Goal: Information Seeking & Learning: Check status

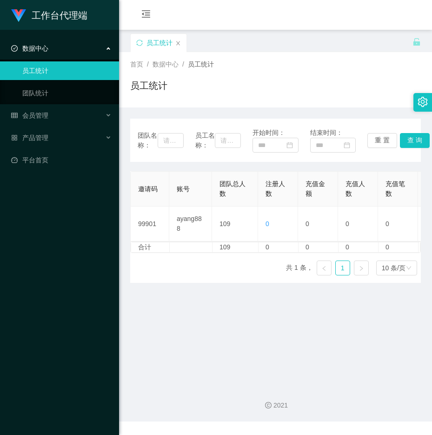
click at [181, 198] on th "账号" at bounding box center [190, 189] width 43 height 35
click at [69, 40] on div "数据中心" at bounding box center [59, 48] width 119 height 19
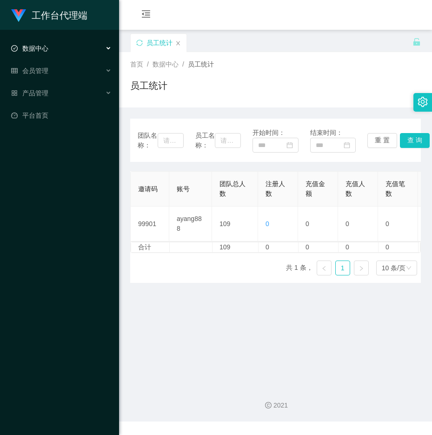
click at [46, 46] on span "数据中心" at bounding box center [29, 48] width 37 height 7
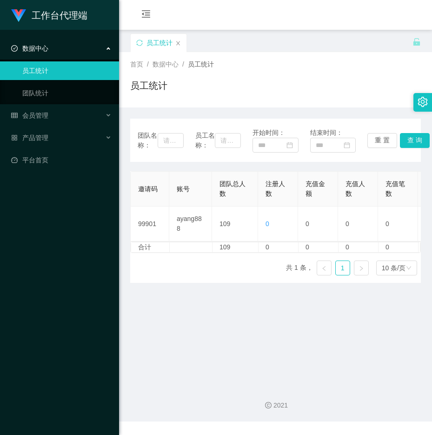
click at [38, 73] on link "员工统计" at bounding box center [66, 70] width 89 height 19
click at [39, 118] on span "会员管理" at bounding box center [29, 115] width 37 height 7
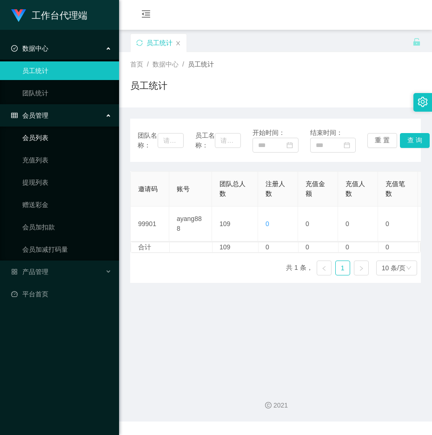
click at [43, 132] on link "会员列表" at bounding box center [66, 137] width 89 height 19
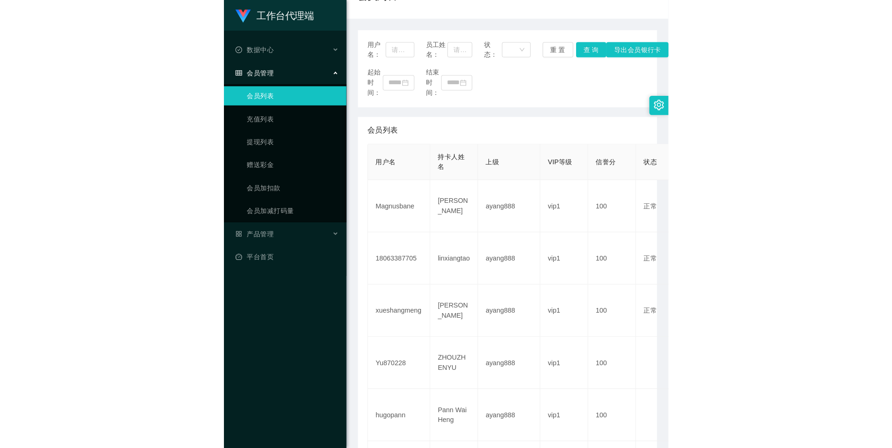
scroll to position [93, 0]
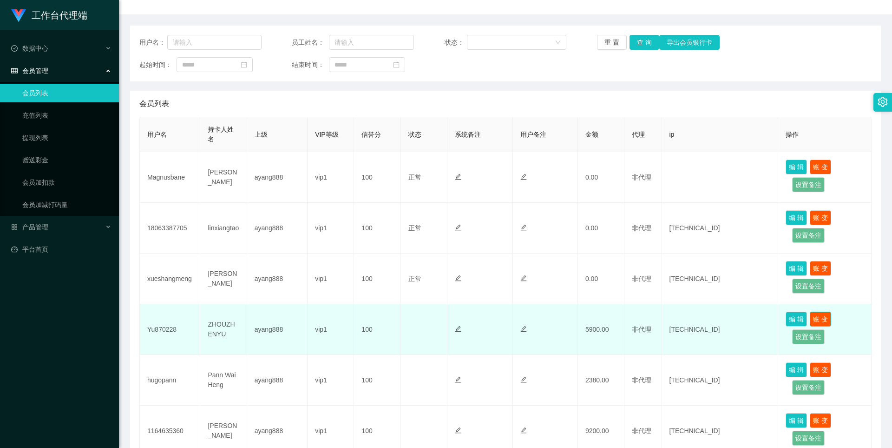
click at [431, 318] on button "账 变" at bounding box center [820, 318] width 21 height 15
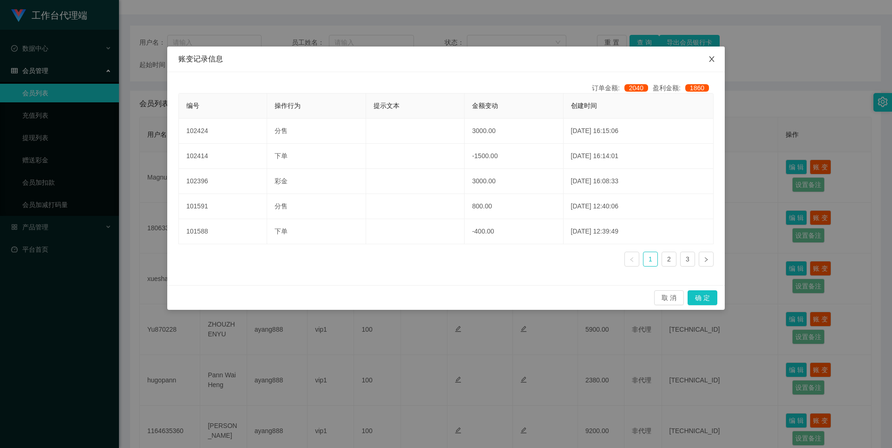
click at [431, 60] on icon "图标: close" at bounding box center [711, 58] width 7 height 7
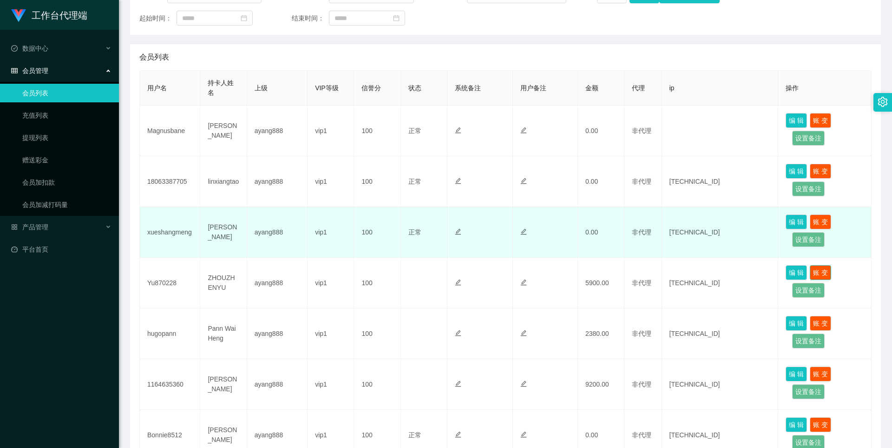
scroll to position [186, 0]
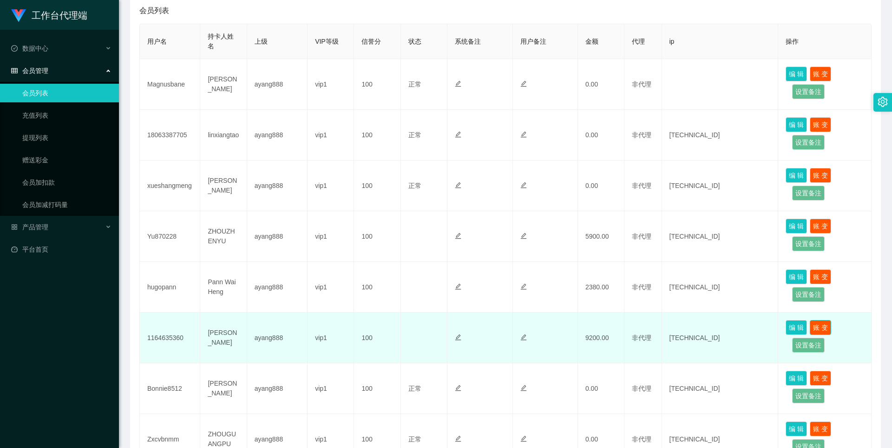
click at [431, 320] on button "账 变" at bounding box center [820, 327] width 21 height 15
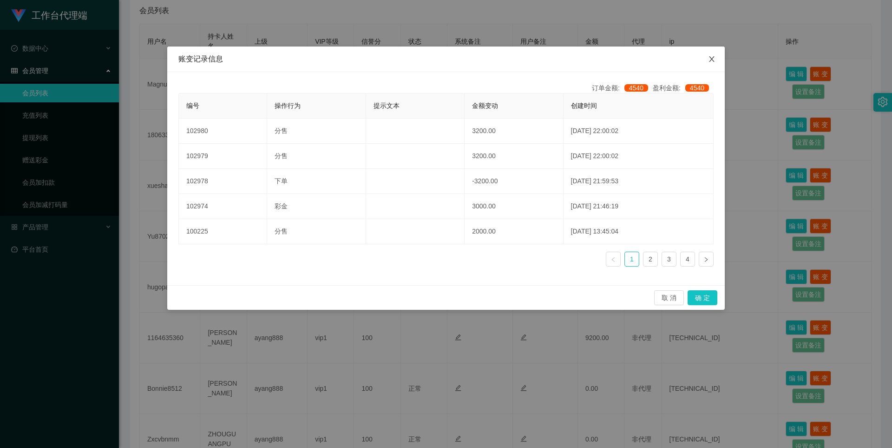
click at [431, 61] on span "Close" at bounding box center [712, 59] width 26 height 26
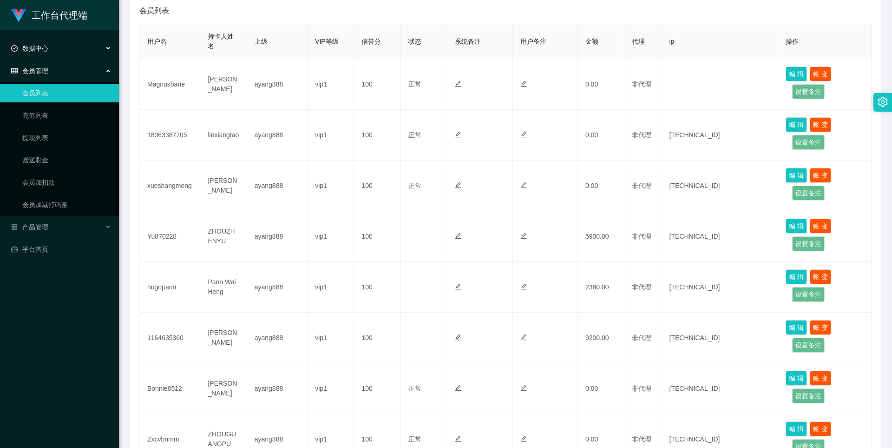
click at [35, 52] on span "数据中心" at bounding box center [29, 48] width 37 height 7
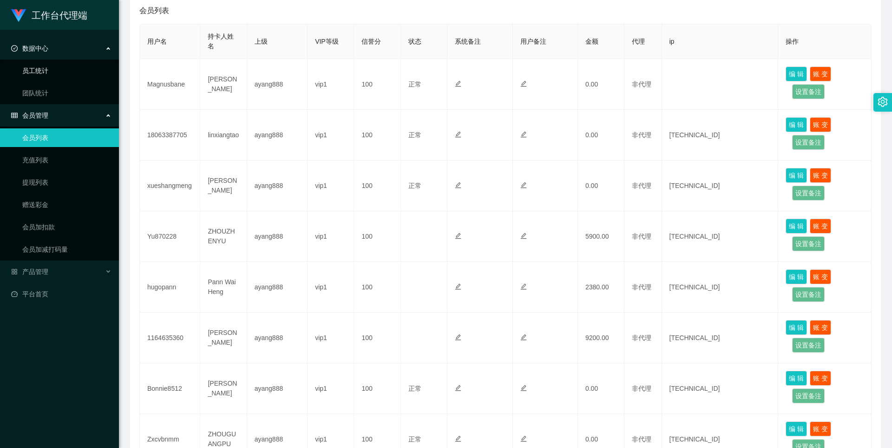
click at [38, 69] on link "员工统计" at bounding box center [66, 70] width 89 height 19
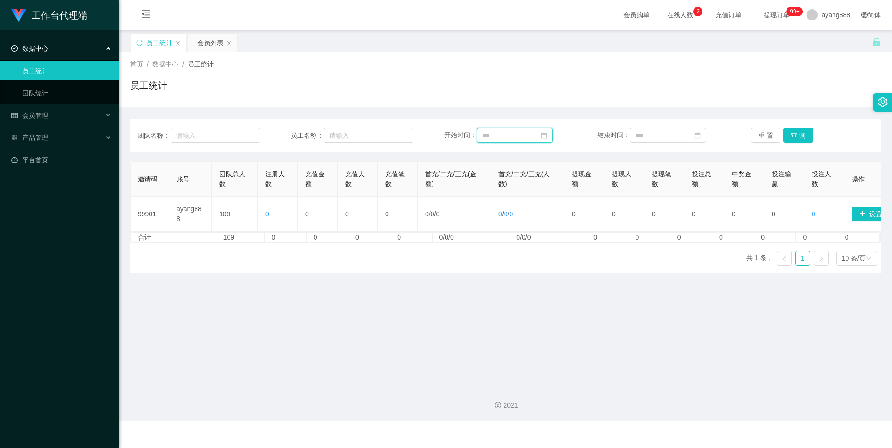
click at [431, 139] on input at bounding box center [515, 135] width 76 height 15
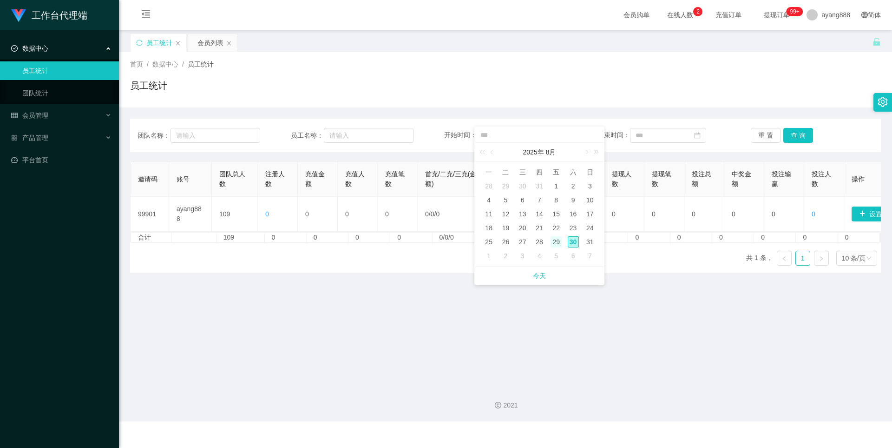
click at [431, 244] on div "29" at bounding box center [556, 241] width 11 height 11
type input "**********"
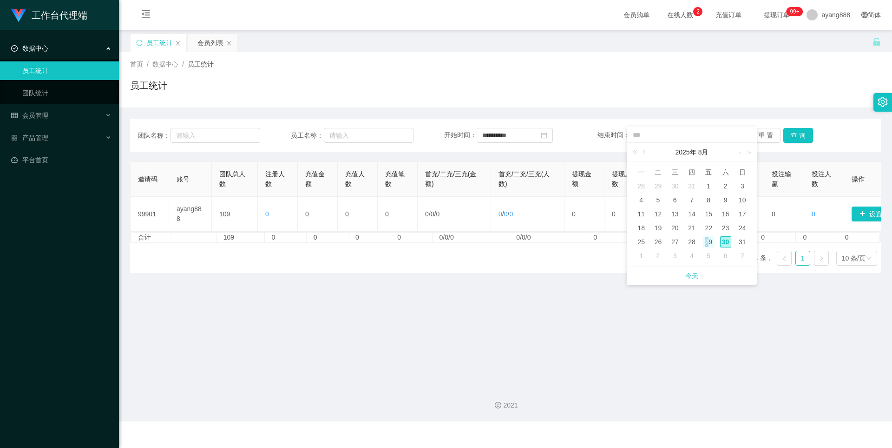
drag, startPoint x: 707, startPoint y: 241, endPoint x: 762, endPoint y: 162, distance: 96.6
click at [431, 240] on div "29" at bounding box center [708, 241] width 11 height 11
click at [431, 135] on button "查 询" at bounding box center [799, 135] width 30 height 15
click at [431, 134] on button "查 询" at bounding box center [799, 135] width 30 height 15
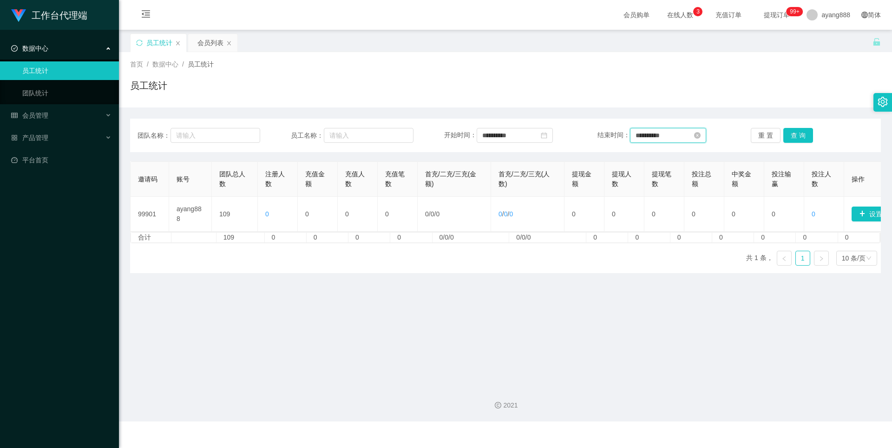
click at [431, 133] on input "**********" at bounding box center [668, 135] width 76 height 15
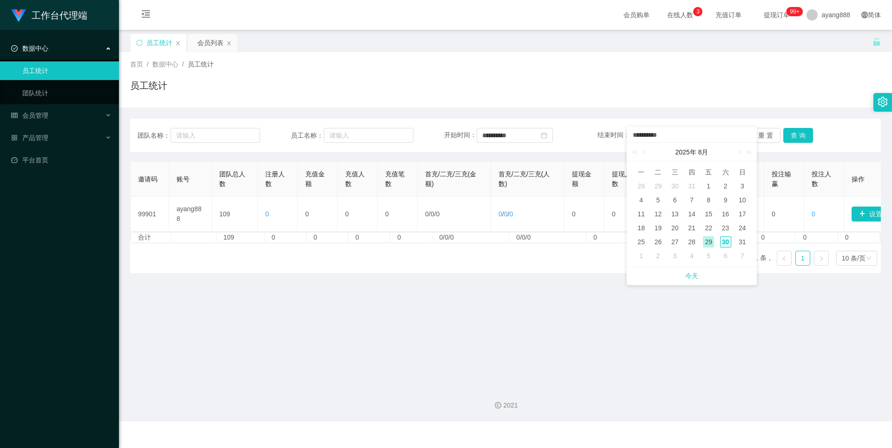
click at [431, 240] on div "30" at bounding box center [725, 241] width 11 height 11
type input "**********"
click at [431, 140] on button "查 询" at bounding box center [799, 135] width 30 height 15
